Goal: Task Accomplishment & Management: Manage account settings

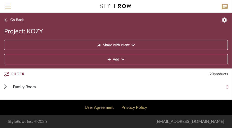
click at [5, 18] on icon at bounding box center [6, 20] width 4 height 4
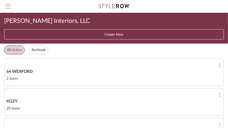
scroll to position [26, 0]
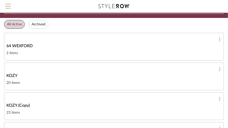
click at [26, 44] on span "64 WEXFORD" at bounding box center [19, 46] width 26 height 6
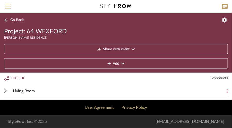
click at [20, 89] on span "Living Room" at bounding box center [24, 91] width 22 height 6
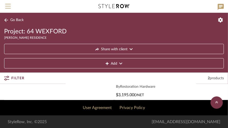
scroll to position [68, 0]
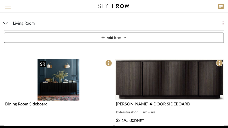
click at [59, 76] on img "0" at bounding box center [59, 80] width 42 height 42
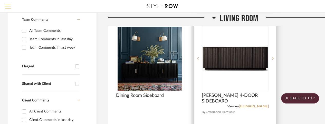
scroll to position [103, 0]
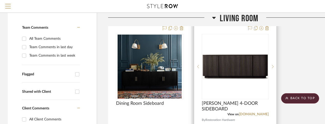
click at [242, 66] on img "0" at bounding box center [236, 66] width 66 height 25
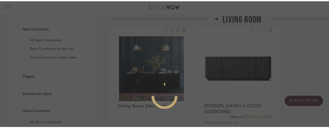
scroll to position [0, 0]
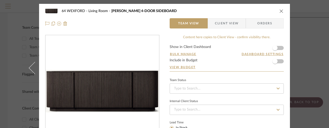
click at [279, 12] on icon "close" at bounding box center [281, 11] width 4 height 4
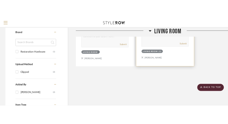
scroll to position [129, 0]
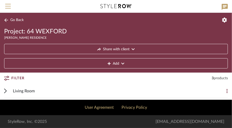
click at [28, 89] on span "Living Room" at bounding box center [24, 91] width 22 height 6
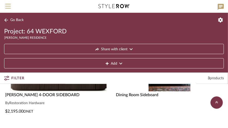
scroll to position [77, 0]
click at [40, 93] on div "BYRON 4-DOOR SIDEBOARD" at bounding box center [58, 95] width 107 height 6
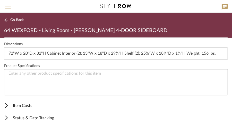
scroll to position [235, 0]
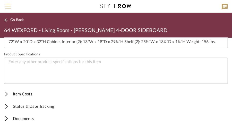
click at [19, 92] on span "Item Costs" at bounding box center [114, 94] width 221 height 6
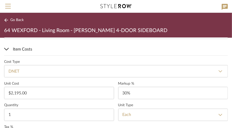
scroll to position [287, 0]
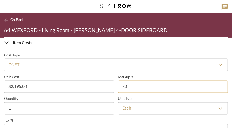
click at [123, 85] on input "30" at bounding box center [173, 87] width 110 height 12
type input "0%"
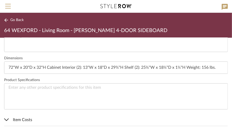
scroll to position [261, 0]
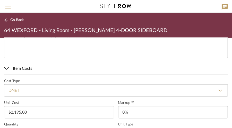
click at [6, 67] on icon at bounding box center [6, 68] width 5 height 3
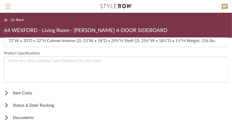
scroll to position [235, 0]
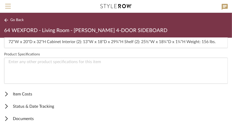
click at [25, 93] on span "Item Costs" at bounding box center [114, 94] width 221 height 6
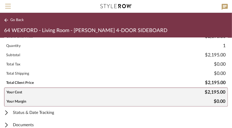
scroll to position [432, 0]
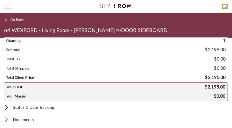
click at [39, 105] on span "Status & Date Tracking" at bounding box center [114, 108] width 221 height 6
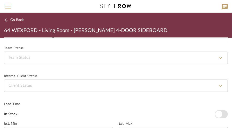
scroll to position [324, 0]
